Goal: Information Seeking & Learning: Learn about a topic

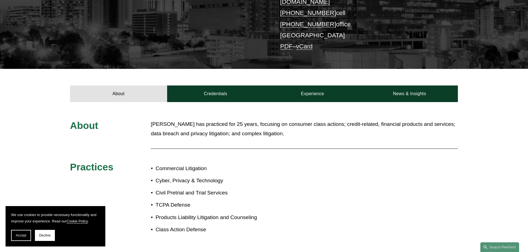
scroll to position [139, 0]
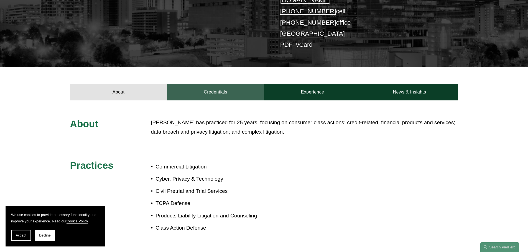
click at [212, 86] on link "Credentials" at bounding box center [215, 92] width 97 height 17
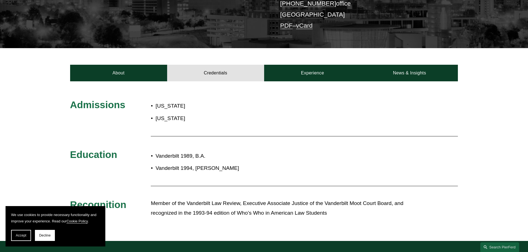
scroll to position [166, 0]
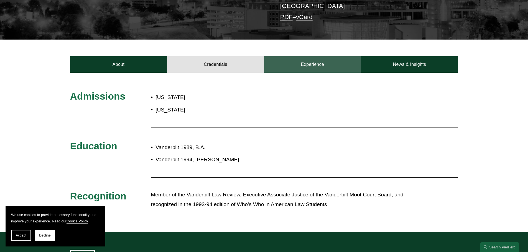
click at [317, 61] on link "Experience" at bounding box center [312, 64] width 97 height 17
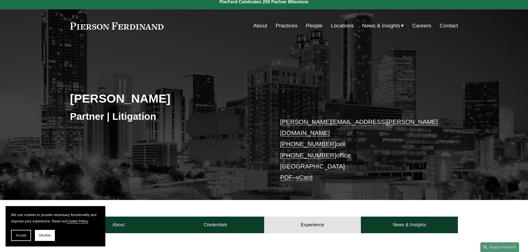
scroll to position [0, 0]
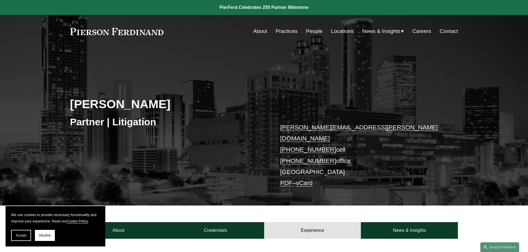
click at [260, 33] on link "About" at bounding box center [260, 31] width 14 height 11
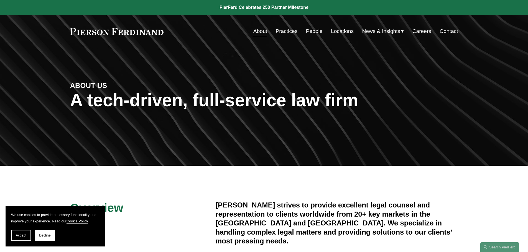
click at [261, 31] on link "About" at bounding box center [260, 31] width 14 height 11
click at [288, 5] on link at bounding box center [264, 7] width 528 height 15
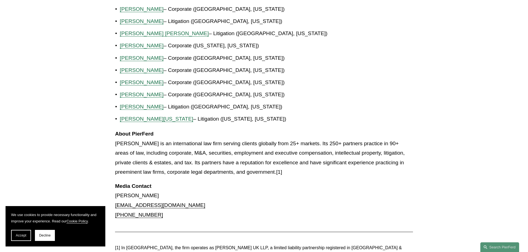
scroll to position [554, 0]
